Goal: Task Accomplishment & Management: Use online tool/utility

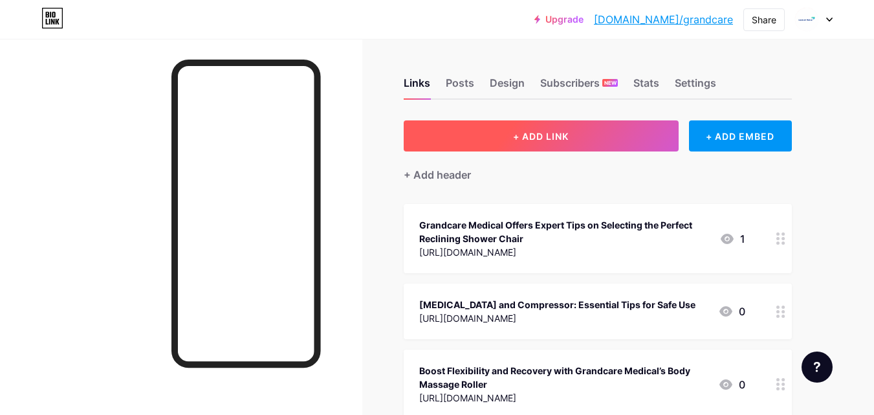
click at [510, 128] on button "+ ADD LINK" at bounding box center [541, 135] width 275 height 31
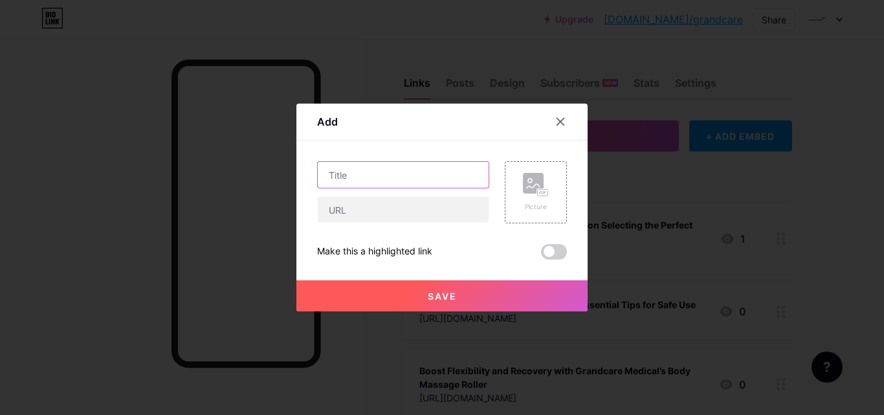
click at [330, 166] on input "text" at bounding box center [403, 175] width 171 height 26
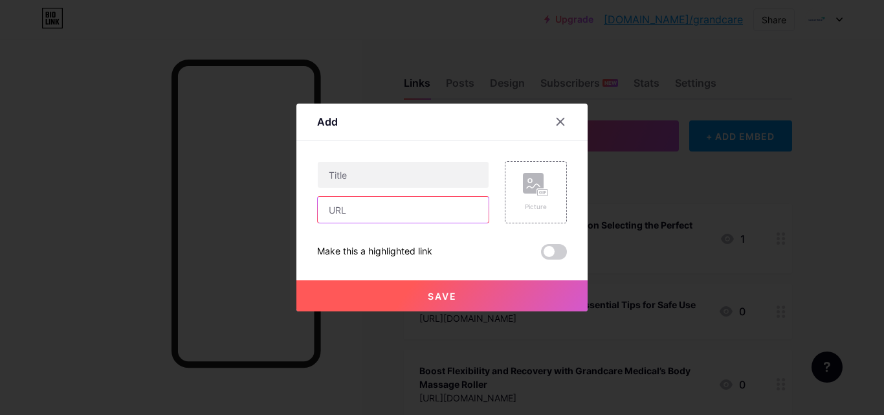
click at [356, 213] on input "text" at bounding box center [403, 210] width 171 height 26
paste input "[URL][DOMAIN_NAME]"
type input "[URL][DOMAIN_NAME]"
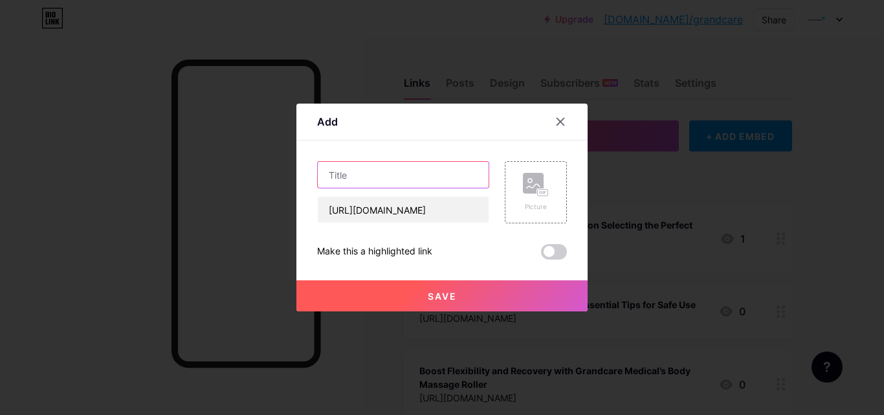
click at [377, 170] on input "text" at bounding box center [403, 175] width 171 height 26
paste input "Reclining Shower Chair – Comfort, Safety & Convenience in One"
type input "Reclining Shower Chair – Comfort, Safety & Convenience in One"
click at [408, 298] on button "Save" at bounding box center [441, 295] width 291 height 31
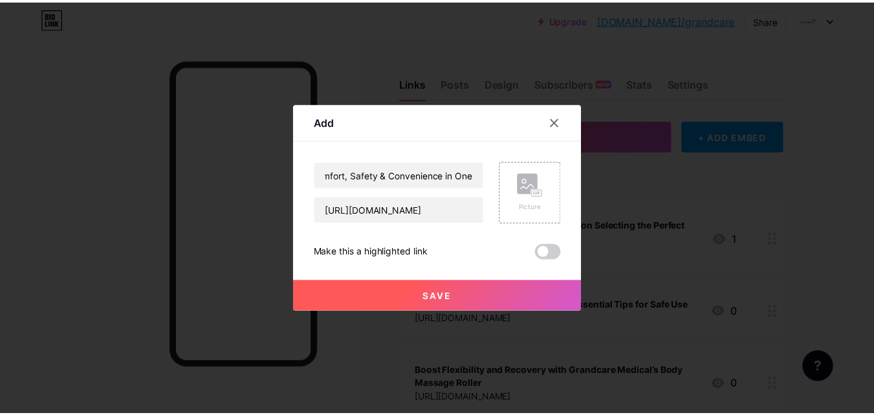
scroll to position [0, 0]
